Goal: Task Accomplishment & Management: Complete application form

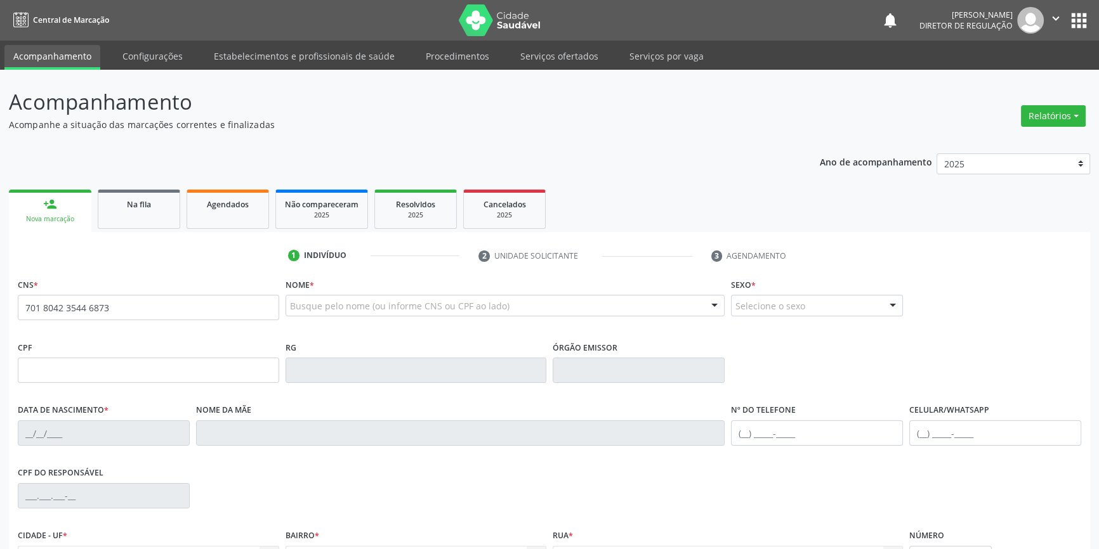
type input "701 8042 3544 6873"
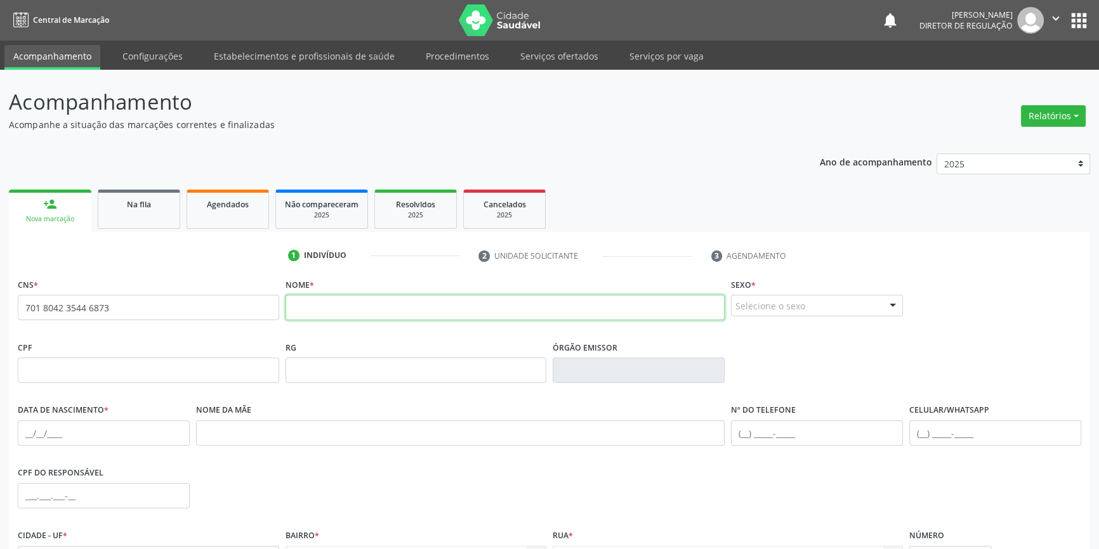
click at [426, 310] on input "text" at bounding box center [505, 307] width 440 height 25
type input "[PERSON_NAME]"
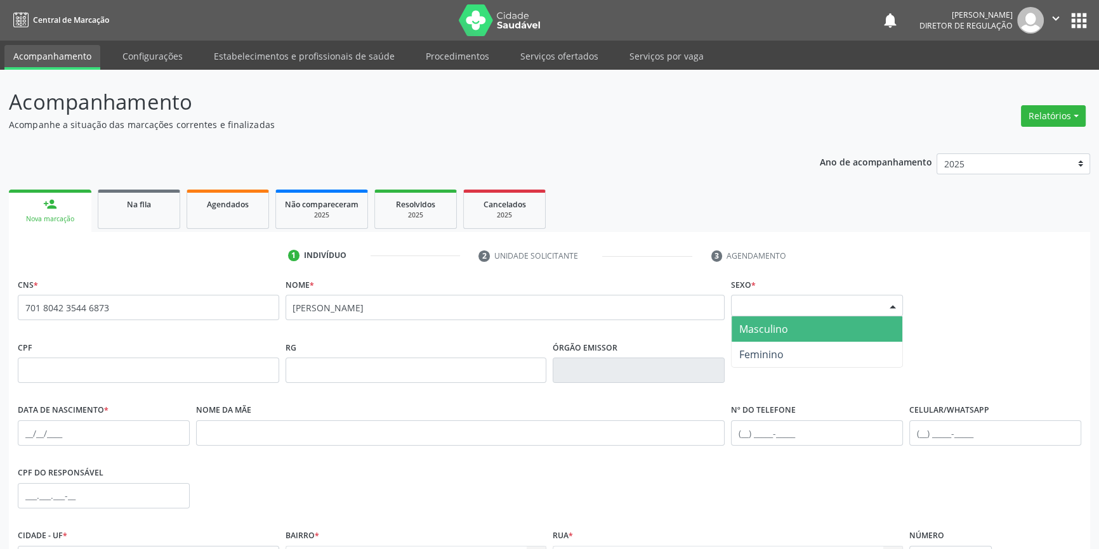
click at [818, 334] on span "Masculino" at bounding box center [817, 329] width 171 height 25
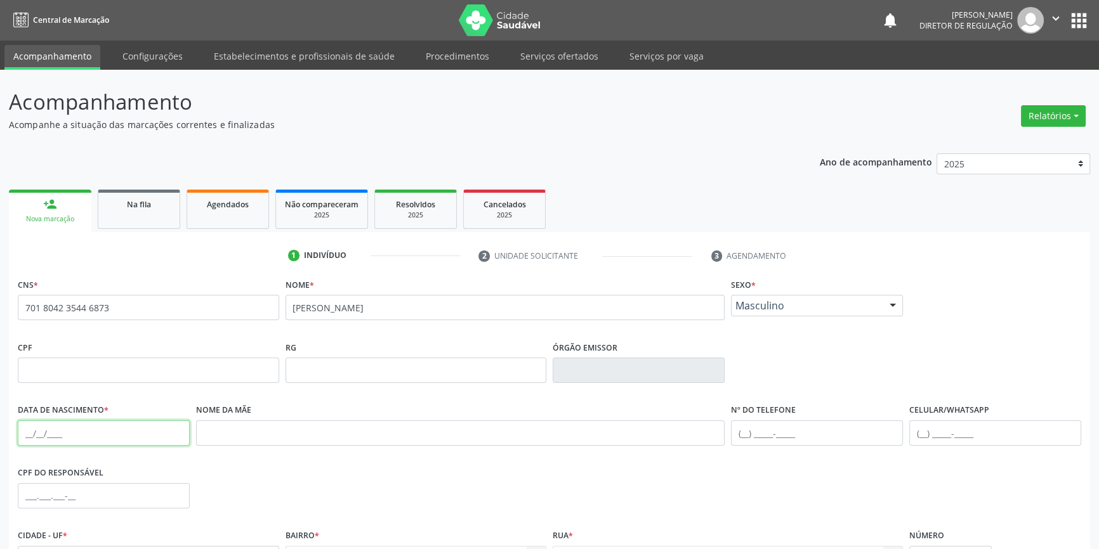
click at [31, 426] on input "text" at bounding box center [104, 433] width 172 height 25
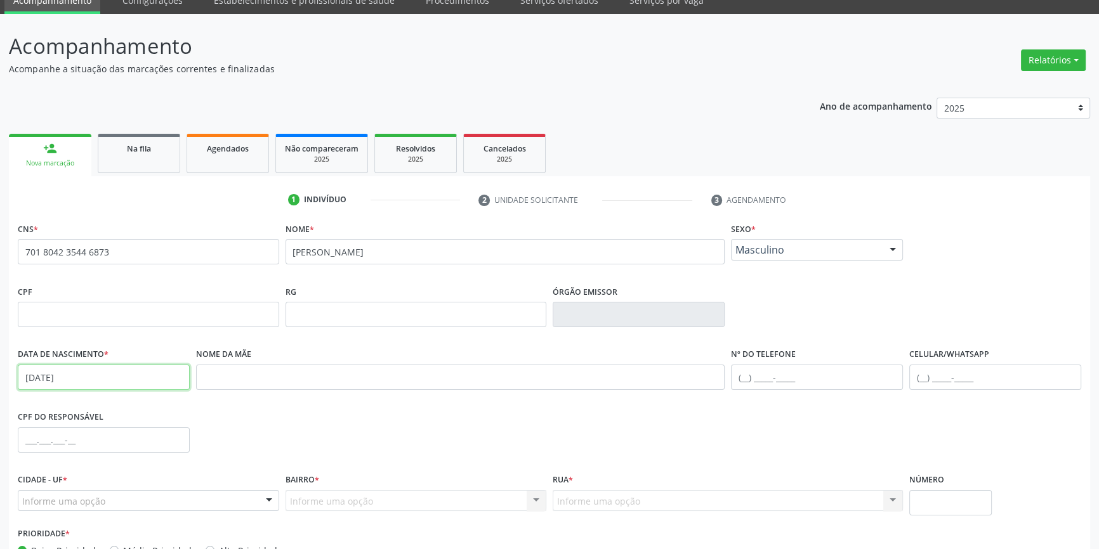
scroll to position [138, 0]
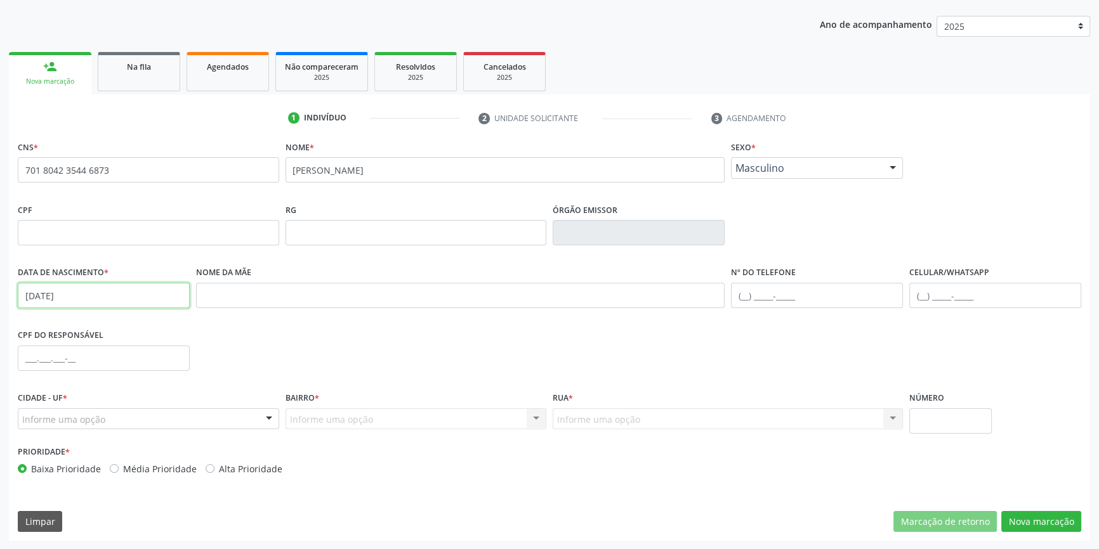
type input "[DATE]"
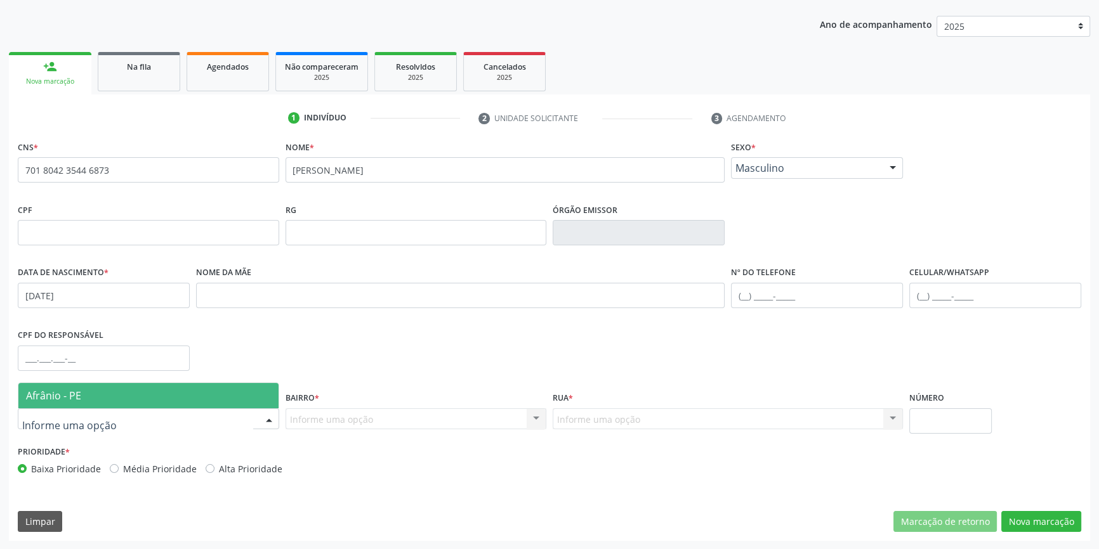
click at [147, 412] on div at bounding box center [148, 420] width 261 height 22
click at [135, 393] on span "Afrânio - PE" at bounding box center [148, 395] width 260 height 25
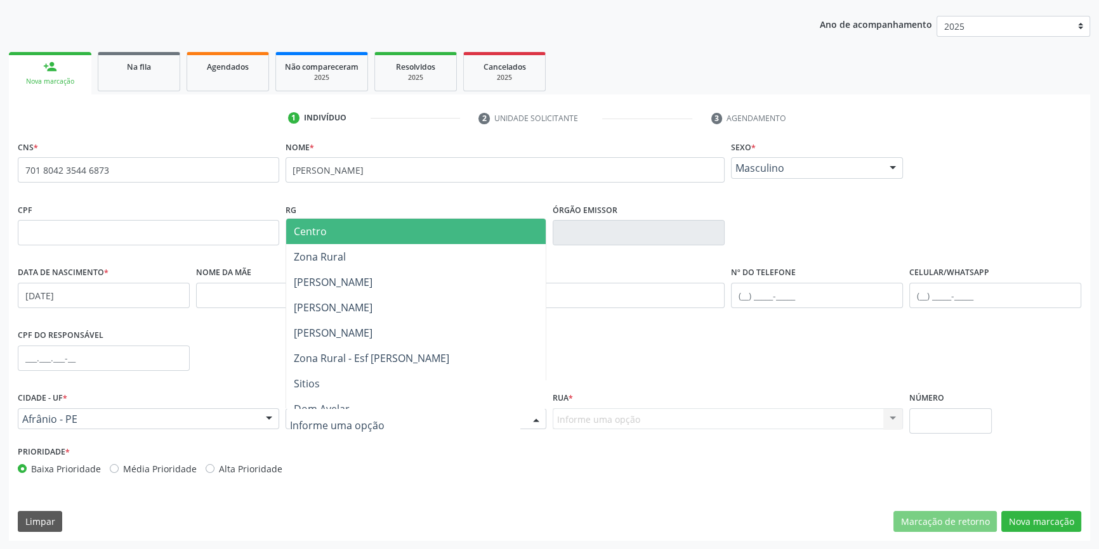
click at [326, 426] on div at bounding box center [415, 420] width 261 height 22
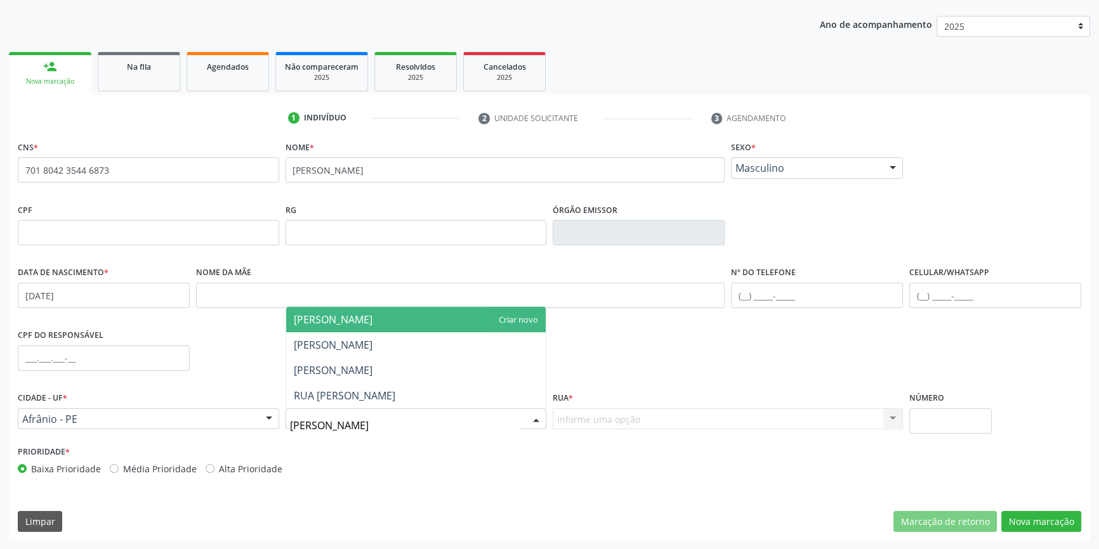
type input "[PERSON_NAME]"
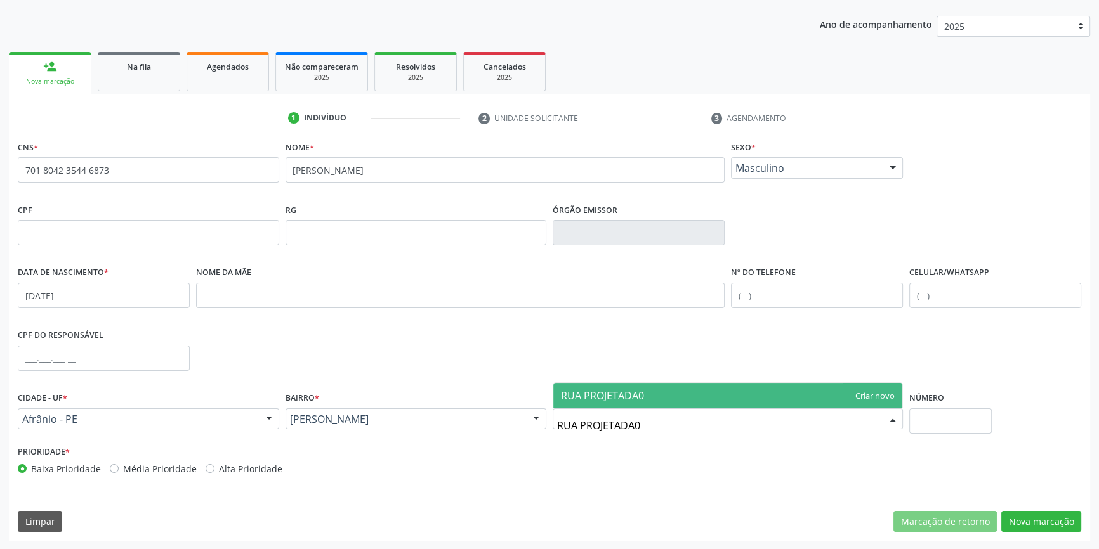
type input "RUA PROJETADA02"
click at [598, 398] on span "RUA PROJETADA02" at bounding box center [605, 396] width 89 height 14
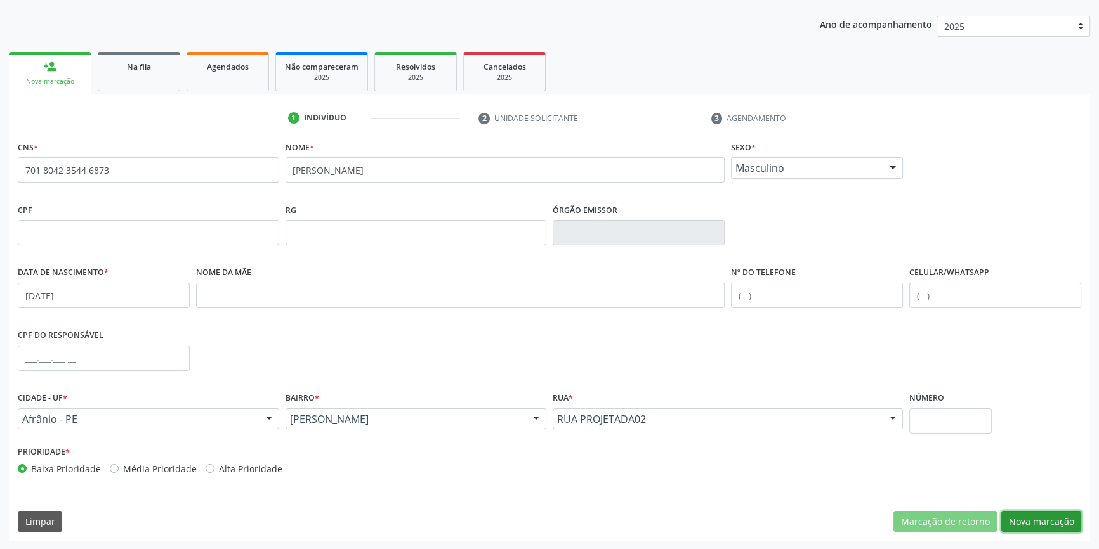
click at [1039, 514] on button "Nova marcação" at bounding box center [1041, 522] width 80 height 22
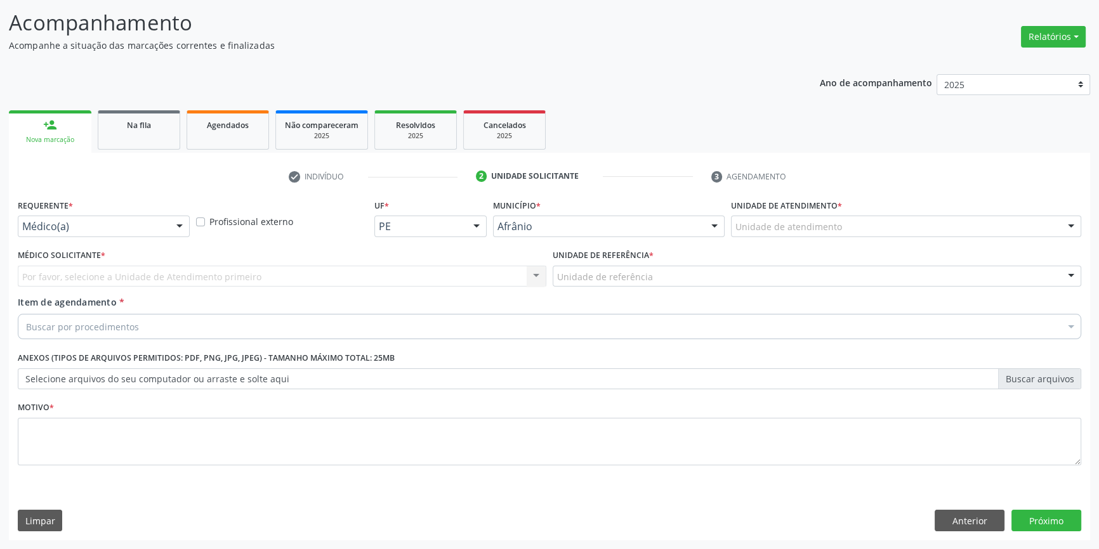
scroll to position [78, 0]
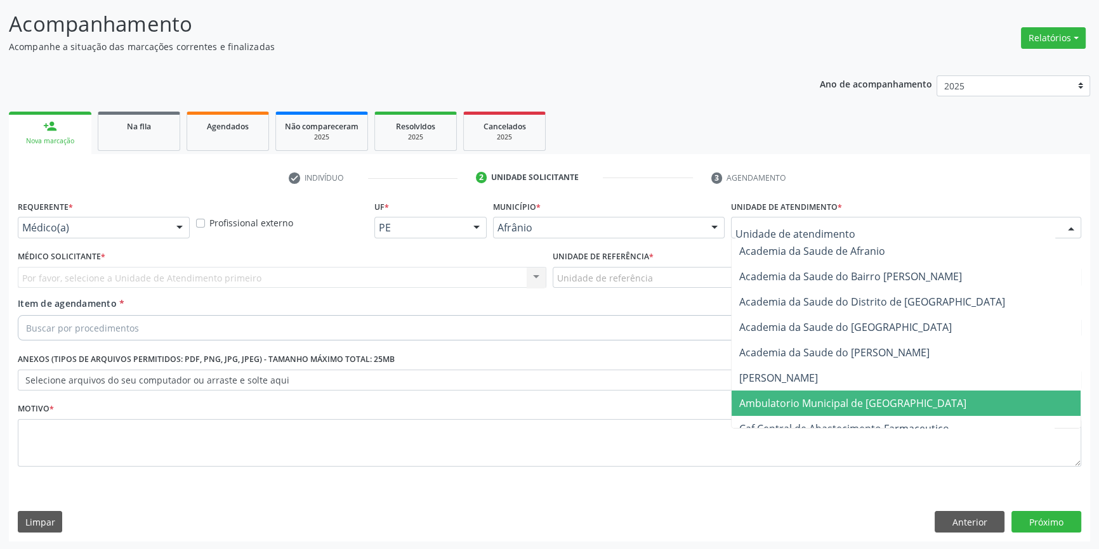
drag, startPoint x: 806, startPoint y: 398, endPoint x: 722, endPoint y: 361, distance: 91.7
click at [806, 400] on span "Ambulatorio Municipal de [GEOGRAPHIC_DATA]" at bounding box center [852, 404] width 227 height 14
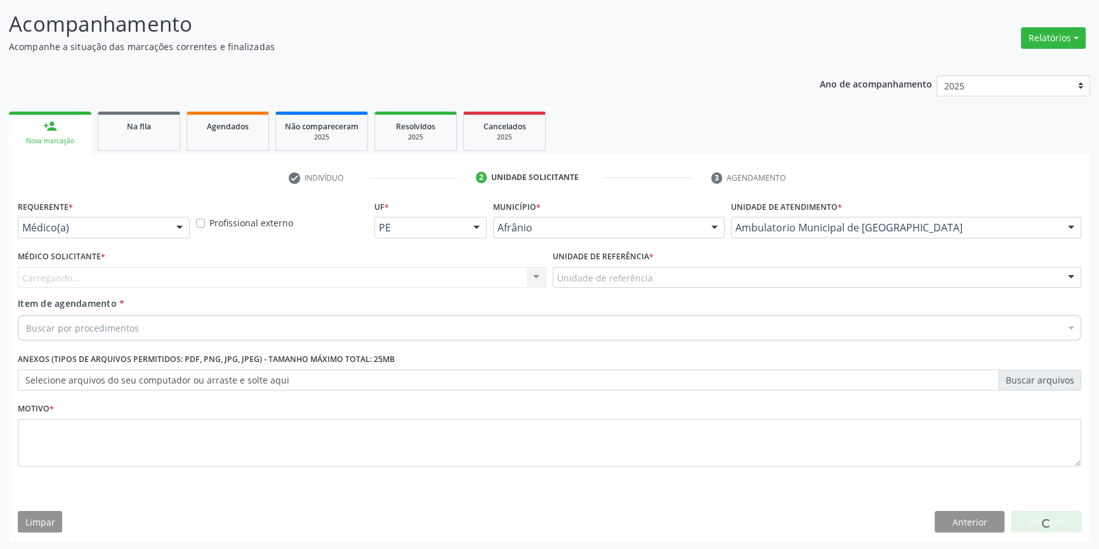
drag, startPoint x: 627, startPoint y: 271, endPoint x: 626, endPoint y: 282, distance: 11.5
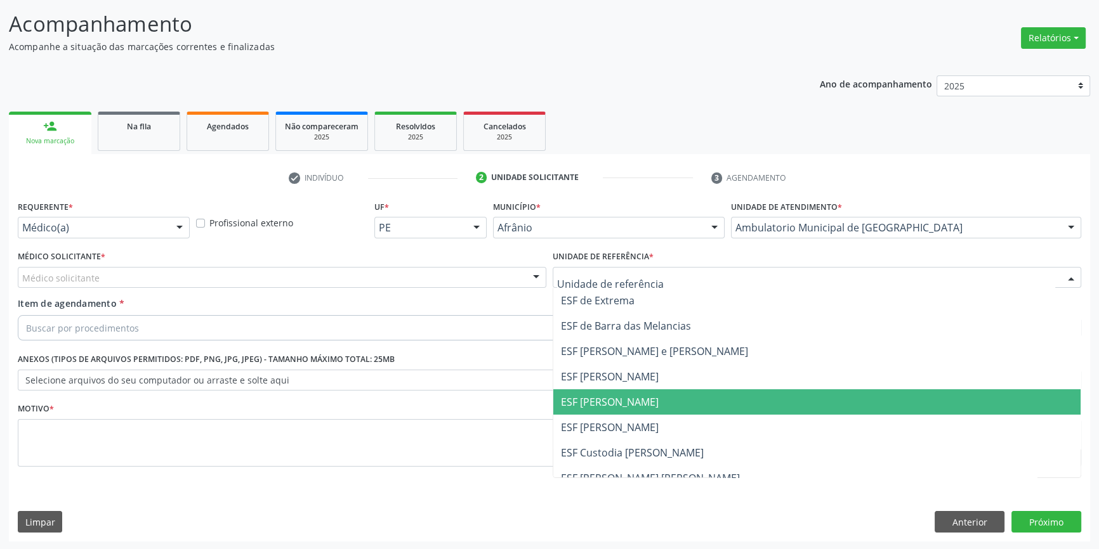
click at [601, 392] on span "ESF [PERSON_NAME]" at bounding box center [816, 402] width 527 height 25
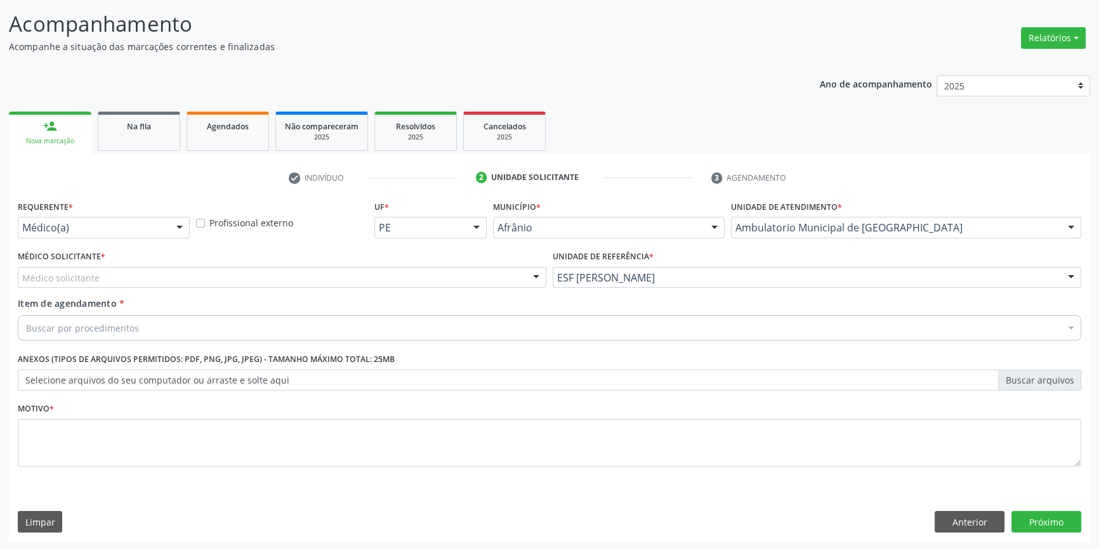
click at [332, 269] on div "Médico solicitante" at bounding box center [282, 278] width 528 height 22
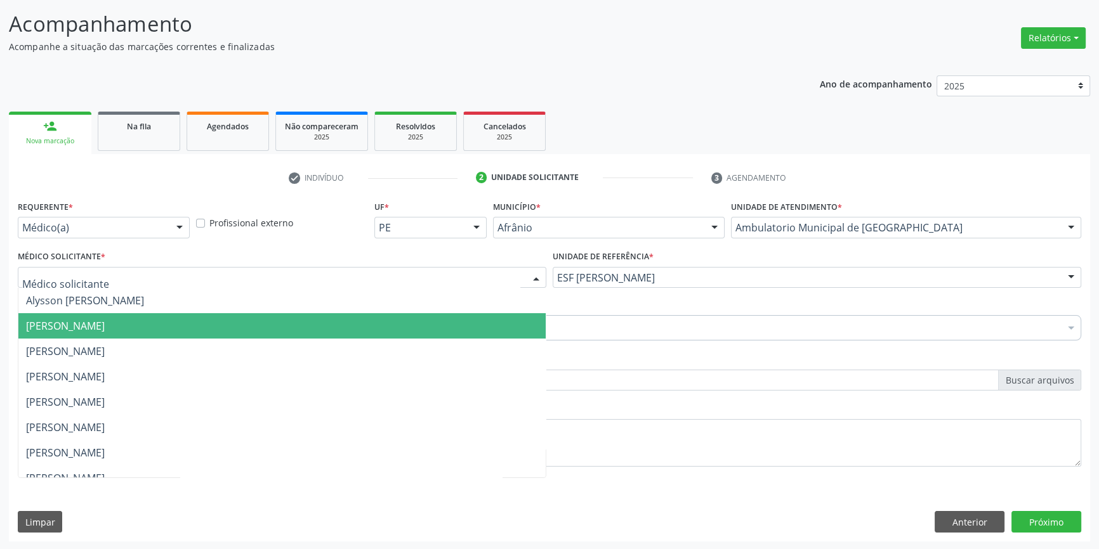
click at [105, 320] on span "[PERSON_NAME]" at bounding box center [65, 326] width 79 height 14
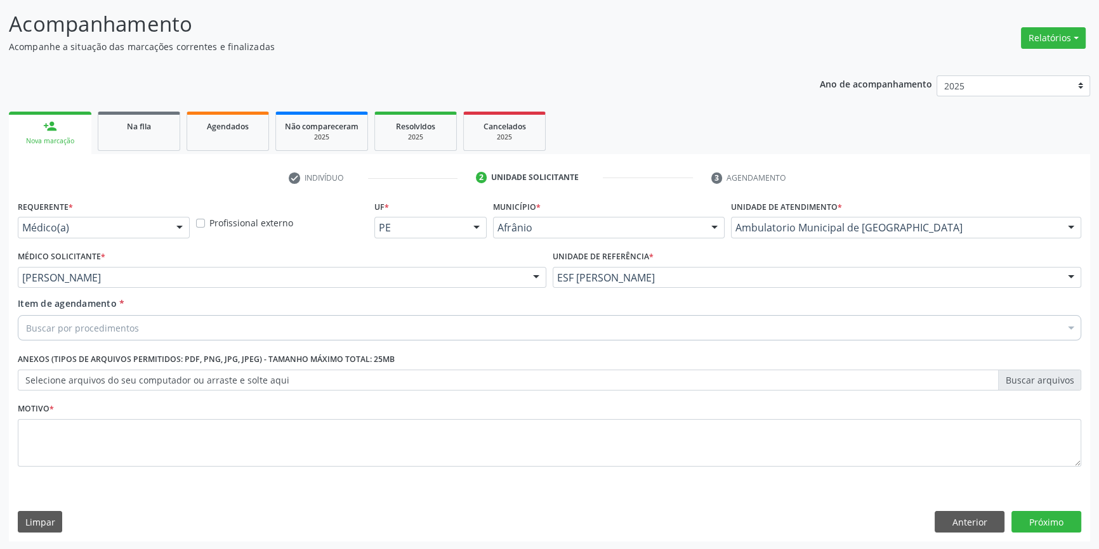
click at [148, 325] on div "Buscar por procedimentos" at bounding box center [549, 327] width 1063 height 25
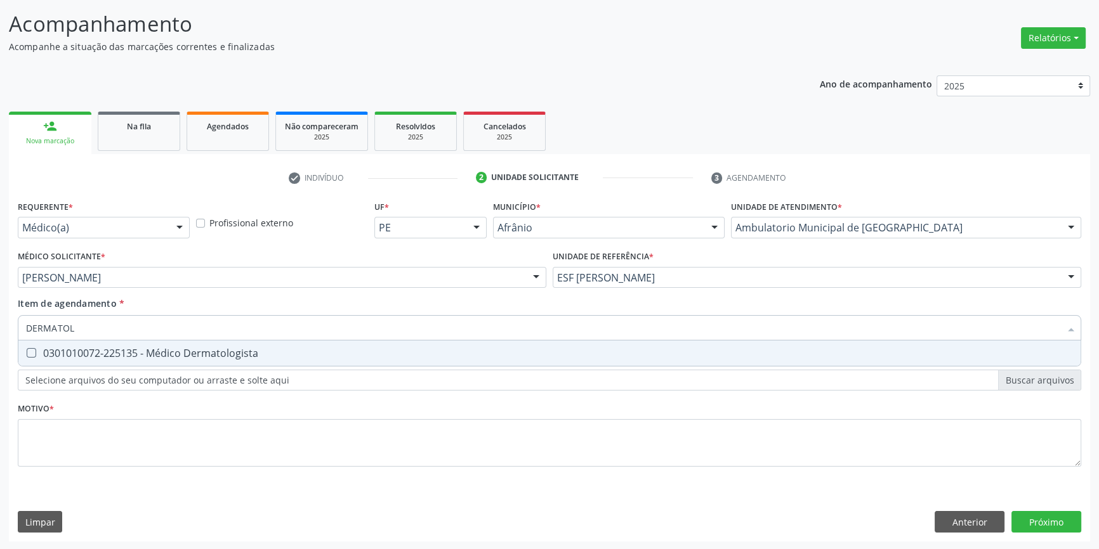
type input "DERMATOLO"
click at [246, 355] on div "0301010072-225135 - Médico Dermatologista" at bounding box center [549, 353] width 1047 height 10
checkbox Dermatologista "true"
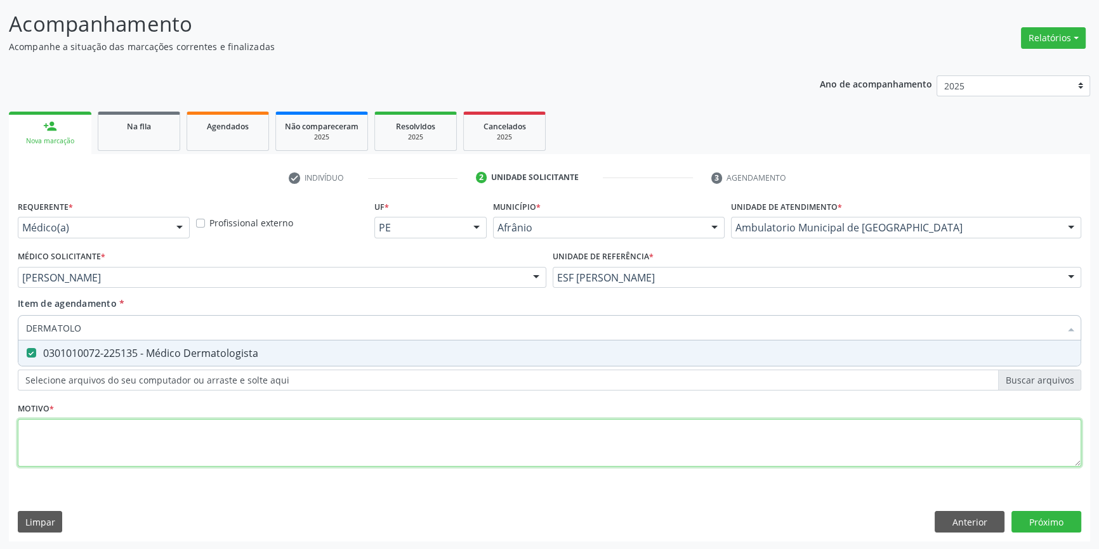
click at [245, 436] on div "Requerente * Médico(a) Médico(a) Enfermeiro(a) Paciente Nenhum resultado encont…" at bounding box center [549, 340] width 1063 height 287
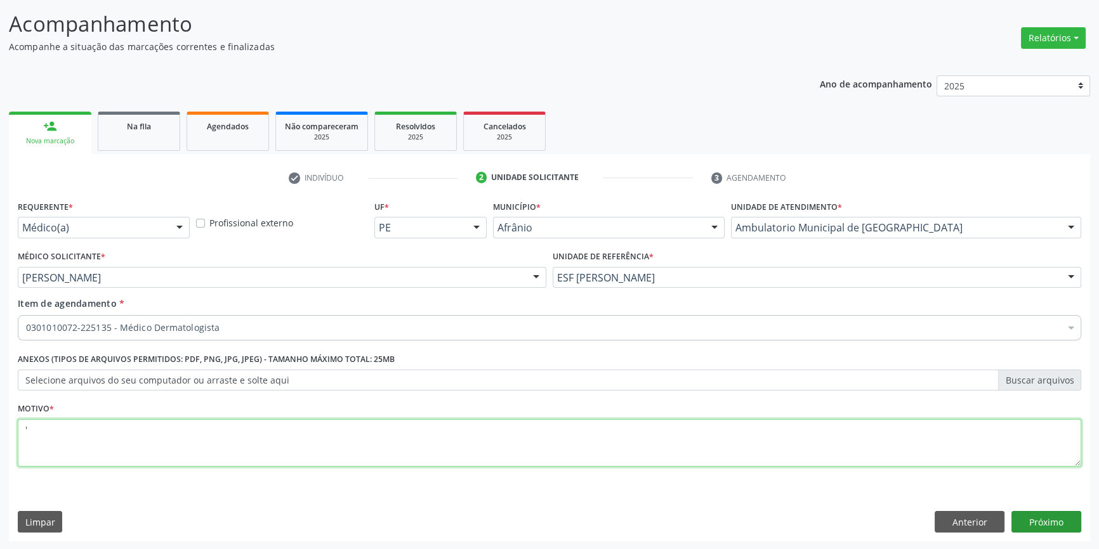
type textarea "'"
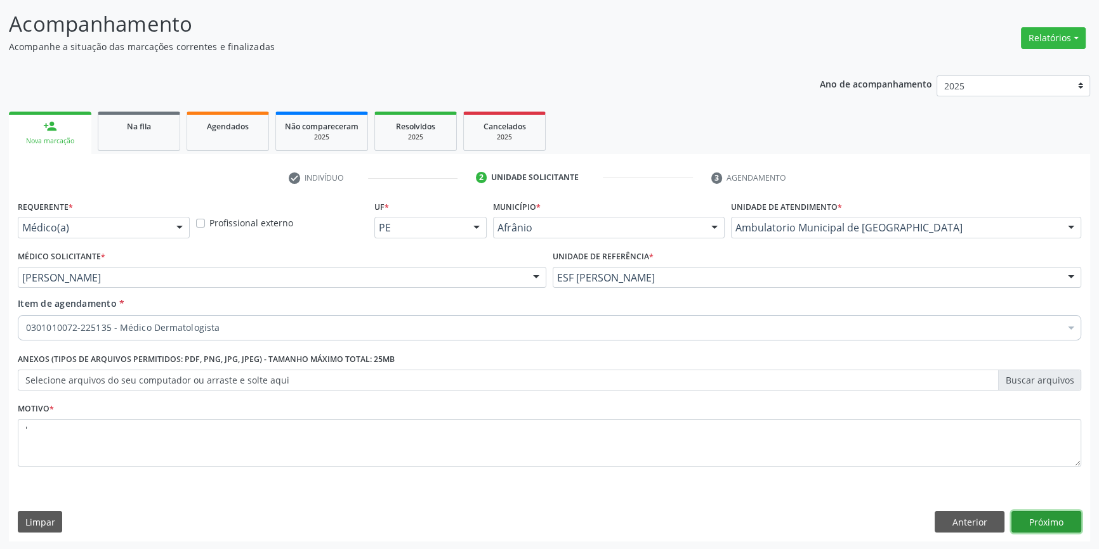
click at [1047, 525] on button "Próximo" at bounding box center [1046, 522] width 70 height 22
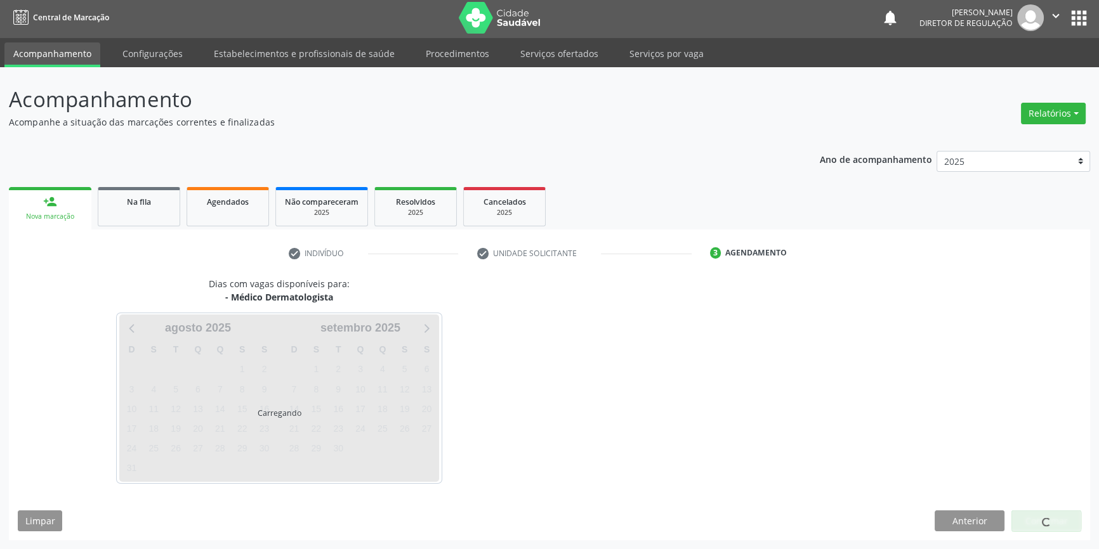
scroll to position [1, 0]
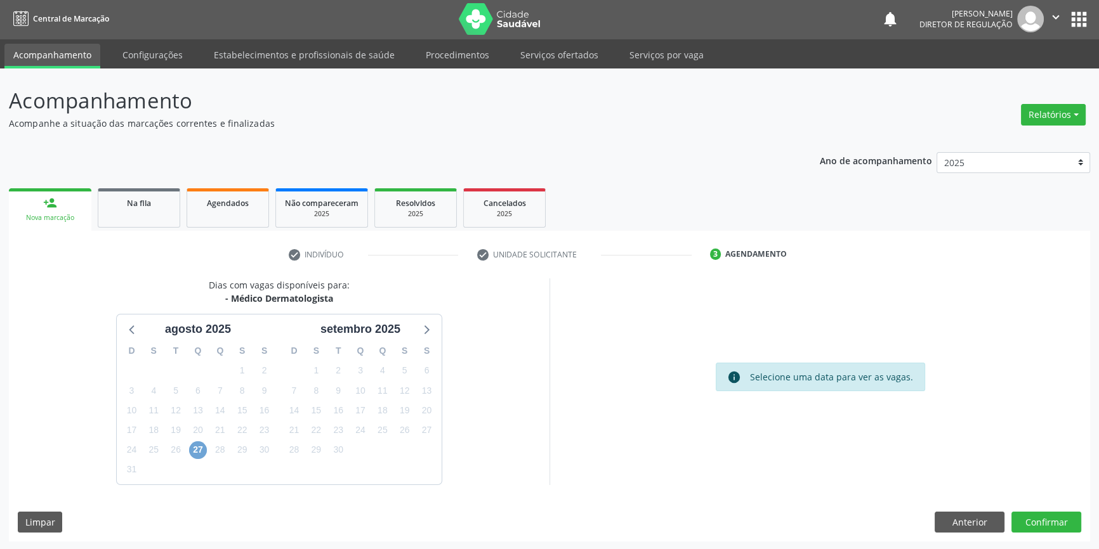
click at [199, 450] on span "27" at bounding box center [198, 451] width 18 height 18
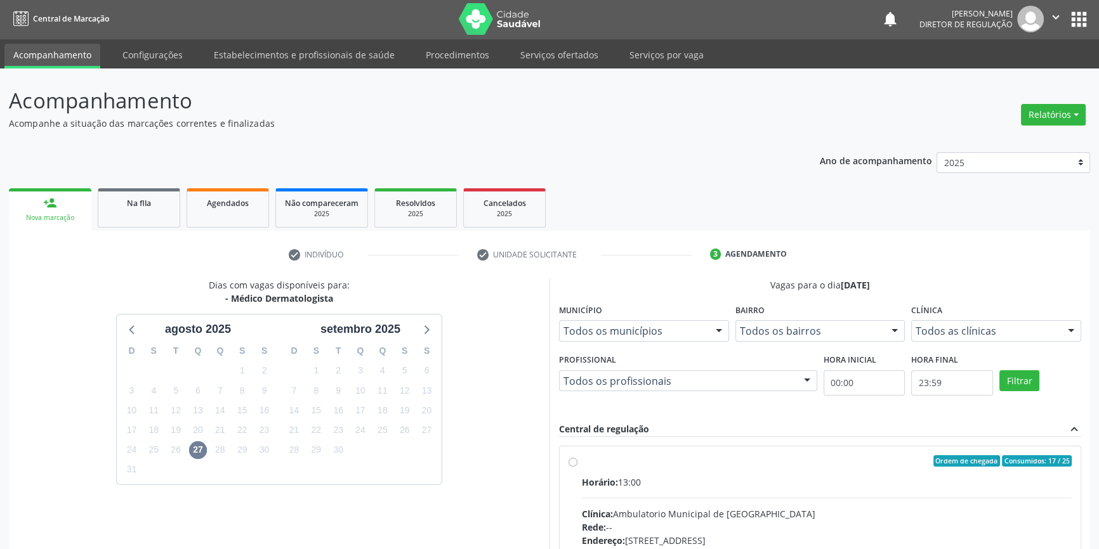
click at [614, 464] on div "Ordem de chegada Consumidos: 17 / 25" at bounding box center [827, 461] width 490 height 11
click at [577, 464] on input "Ordem de chegada Consumidos: 17 / 25 Horário: 13:00 Clínica: Ambulatorio Munici…" at bounding box center [572, 461] width 9 height 11
radio input "true"
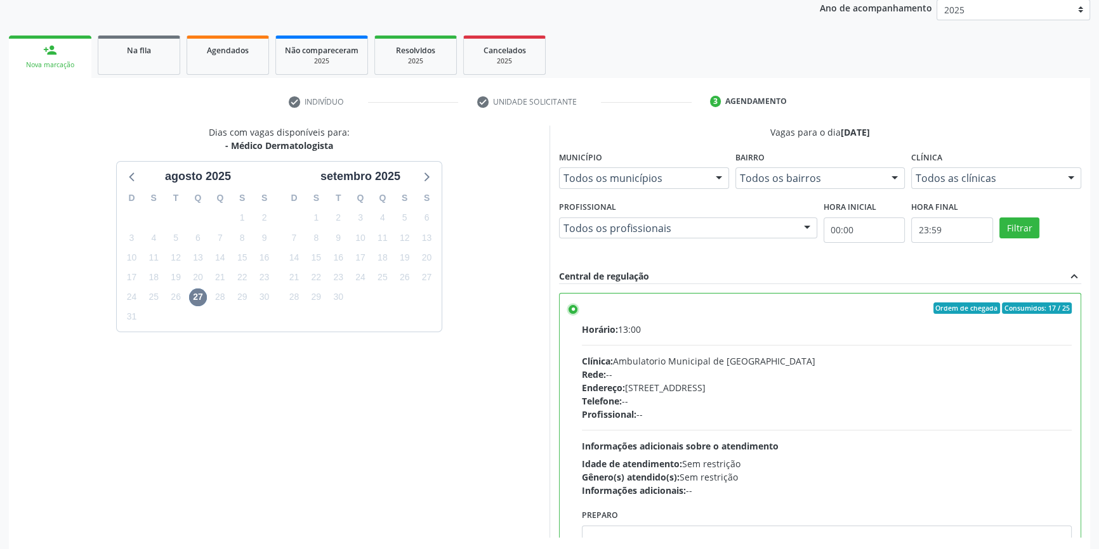
scroll to position [207, 0]
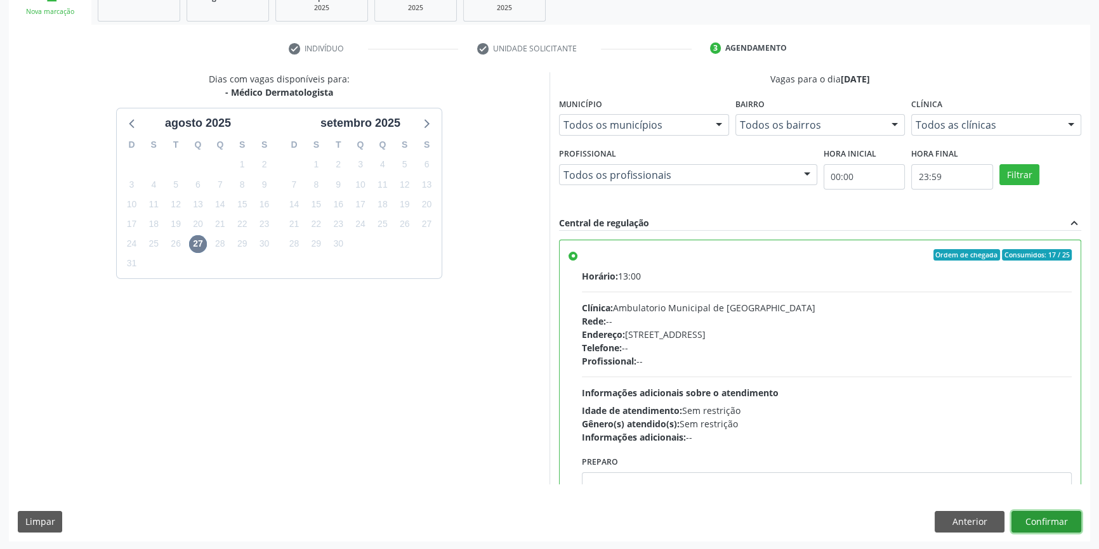
click at [1052, 511] on button "Confirmar" at bounding box center [1046, 522] width 70 height 22
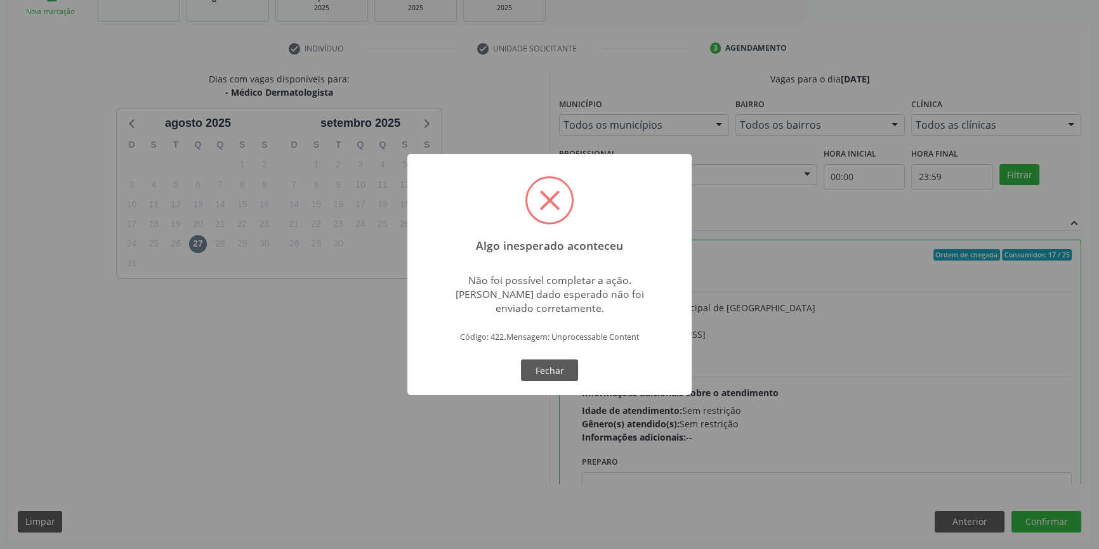
click at [558, 381] on div "OK Fechar" at bounding box center [549, 370] width 63 height 27
click at [553, 375] on button "Fechar" at bounding box center [549, 371] width 57 height 22
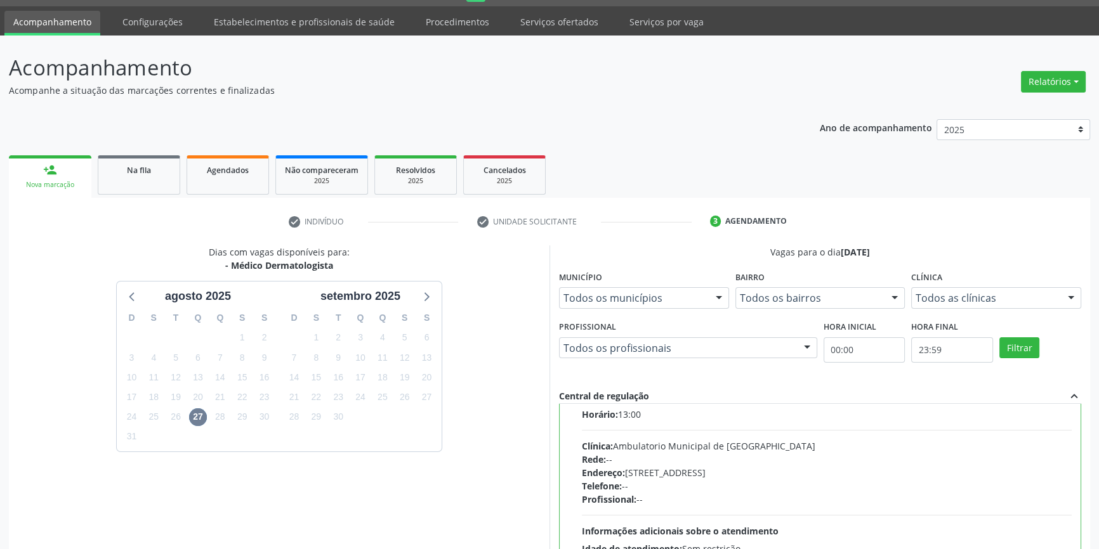
scroll to position [63, 0]
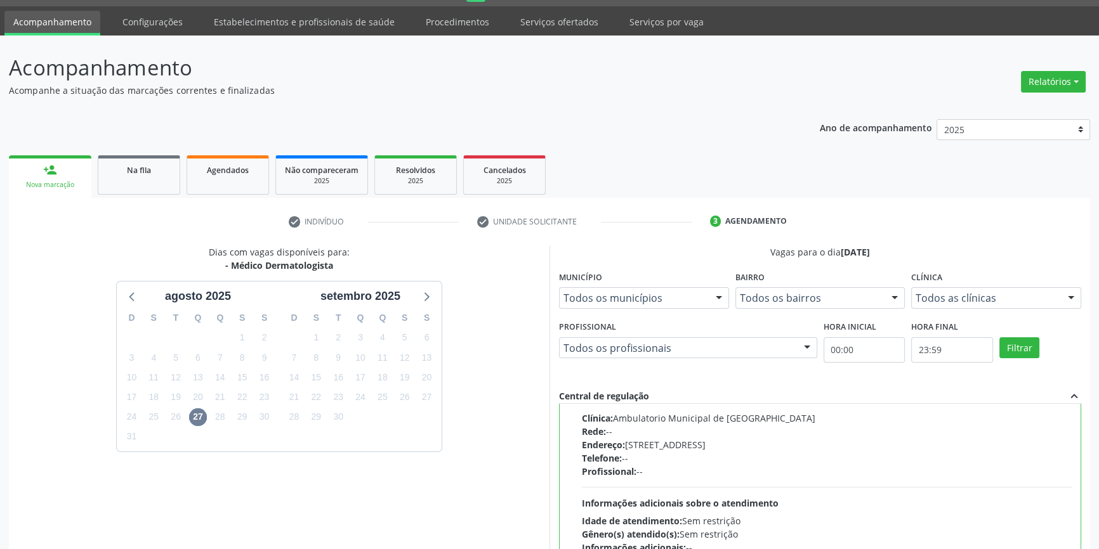
click at [64, 181] on div "Nova marcação" at bounding box center [50, 185] width 65 height 10
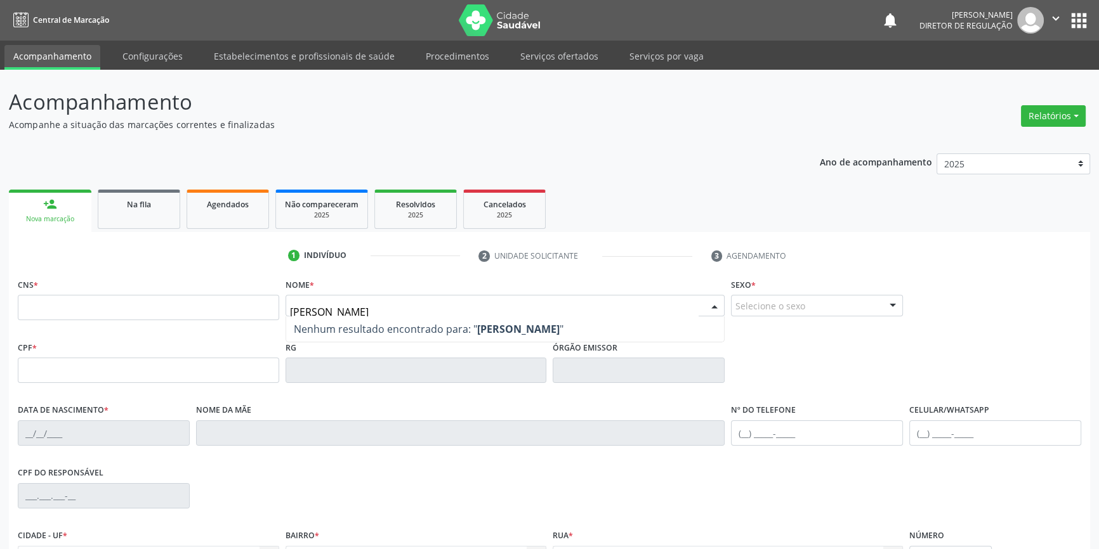
click at [297, 312] on input "[PERSON_NAME]" at bounding box center [494, 311] width 409 height 25
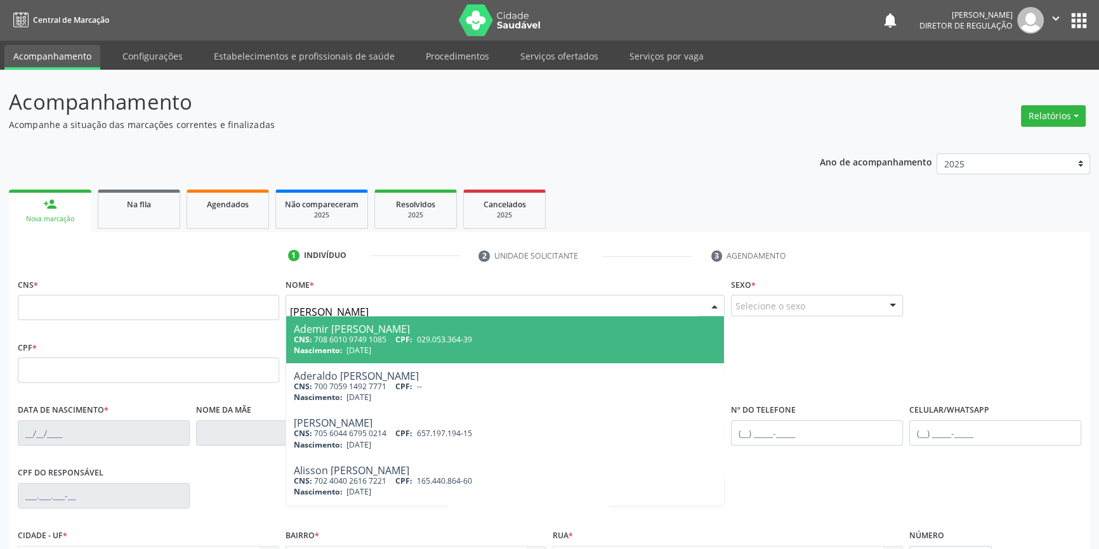
click at [294, 309] on input "ÁNTONIO FABIO" at bounding box center [494, 311] width 409 height 25
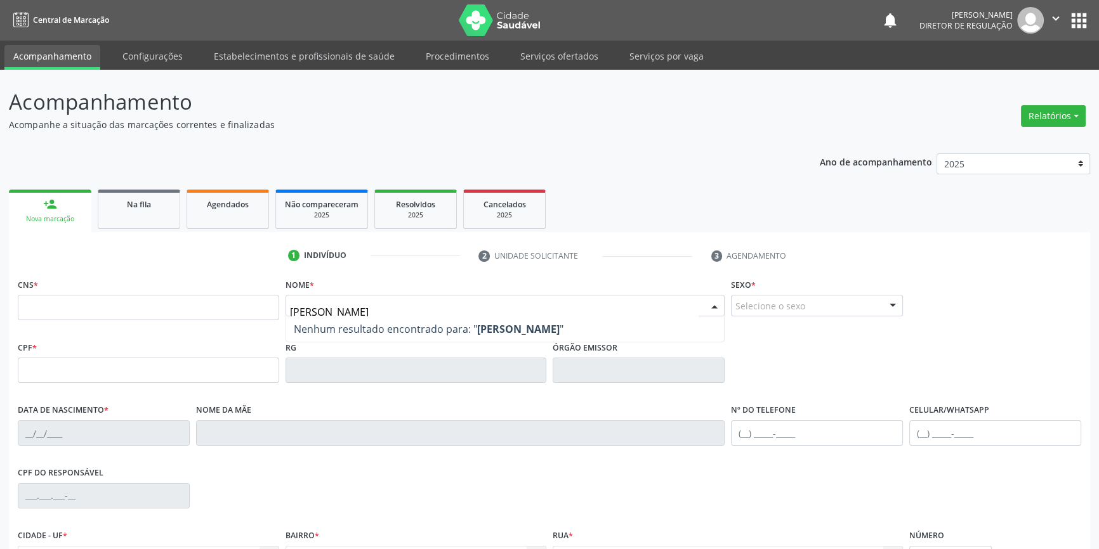
click at [0, 283] on div "Acompanhamento Acompanhe a situação das marcações correntes e finalizadas Relat…" at bounding box center [549, 379] width 1099 height 618
type input "ANTNIO FABIO"
drag, startPoint x: 391, startPoint y: 316, endPoint x: 367, endPoint y: 316, distance: 24.7
click at [367, 317] on span "Nenhum resultado encontrado para: " ANTNIO FABIO "" at bounding box center [505, 329] width 438 height 25
drag, startPoint x: 368, startPoint y: 314, endPoint x: 228, endPoint y: 315, distance: 139.6
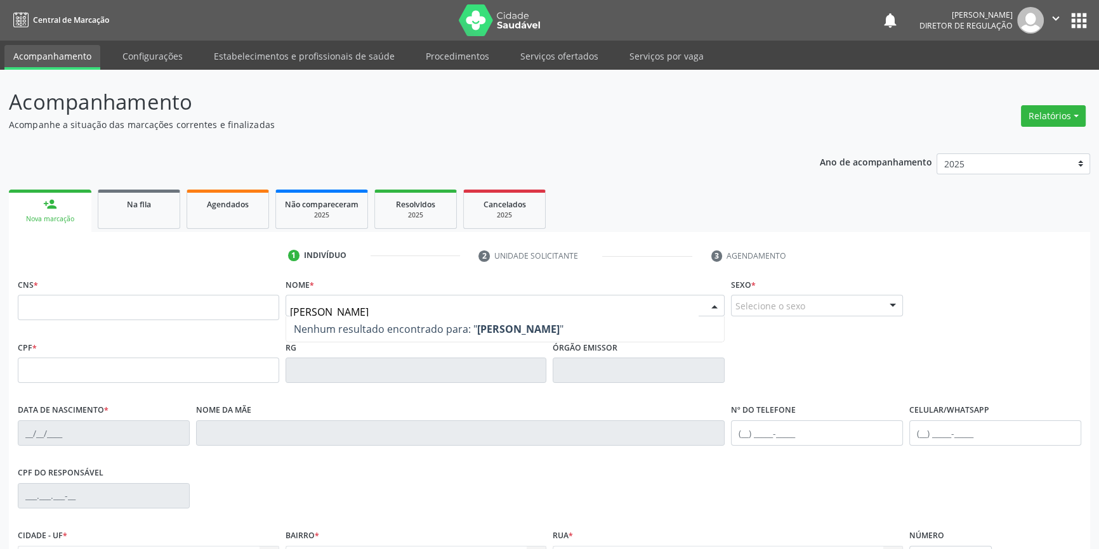
click at [228, 315] on div "CNS * Nome * ANTNIO FABIO Nenhum resultado encontrado para: " ANTNIO FABIO " Nã…" at bounding box center [550, 306] width 1070 height 63
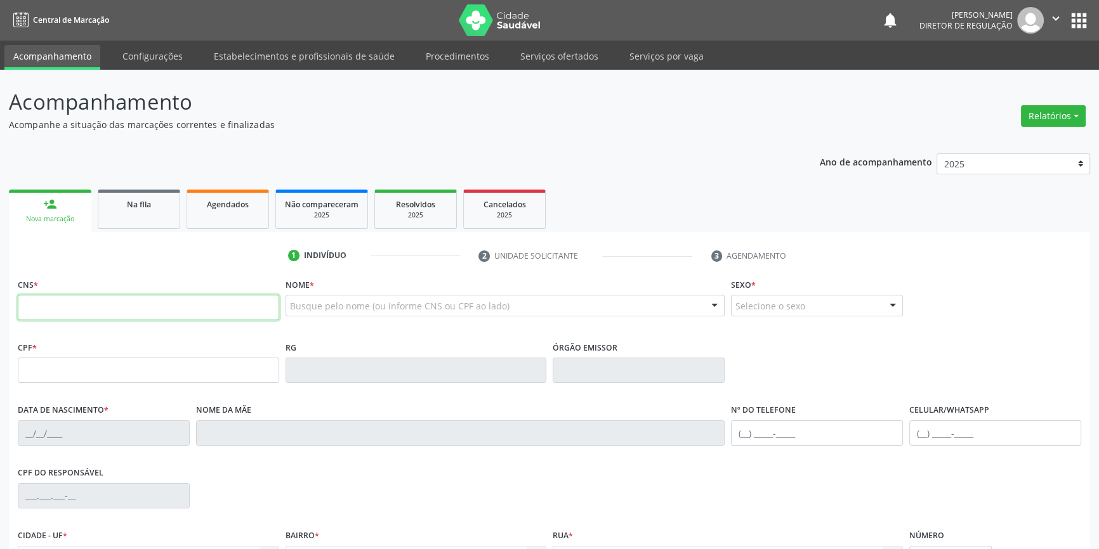
click at [224, 306] on input "text" at bounding box center [148, 307] width 261 height 25
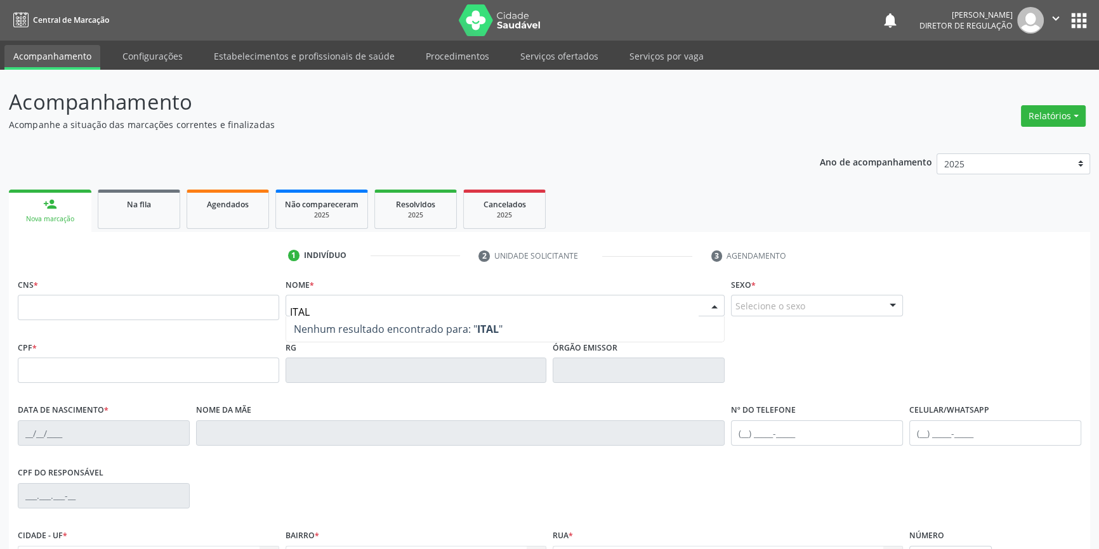
type input "ITALO"
click at [1080, 39] on nav "Central de Marcação notifications Maria Aparecida Rodrigues da Silva Diretor de…" at bounding box center [549, 20] width 1099 height 41
click at [1075, 24] on button "apps" at bounding box center [1079, 21] width 22 height 22
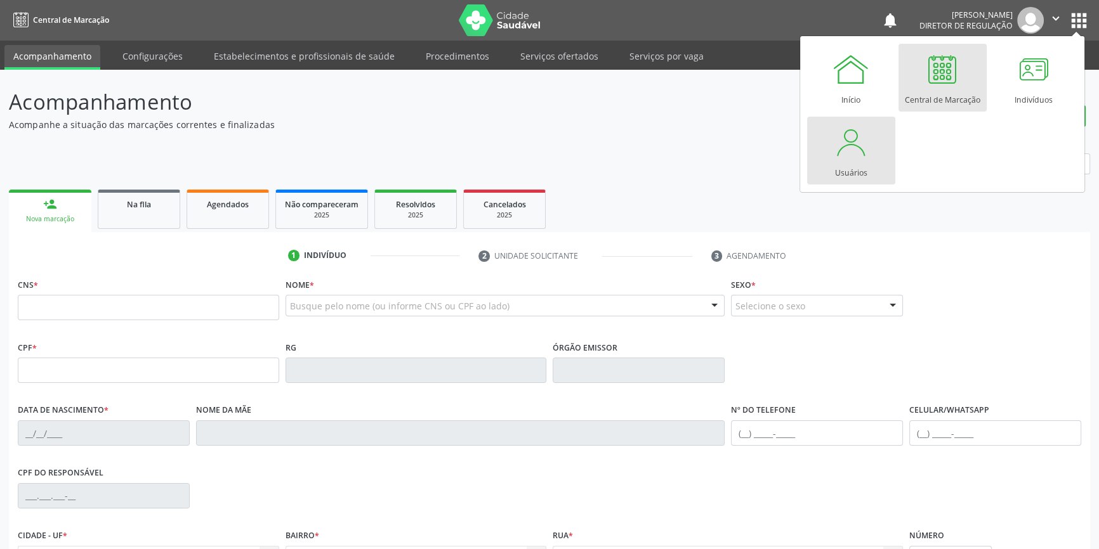
click at [855, 159] on div at bounding box center [851, 142] width 38 height 38
